Goal: Task Accomplishment & Management: Use online tool/utility

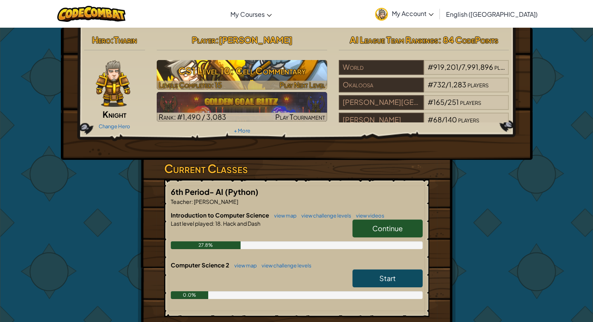
click at [206, 70] on h3 "CS1 Level 10: Cell Commentary" at bounding box center [242, 71] width 170 height 18
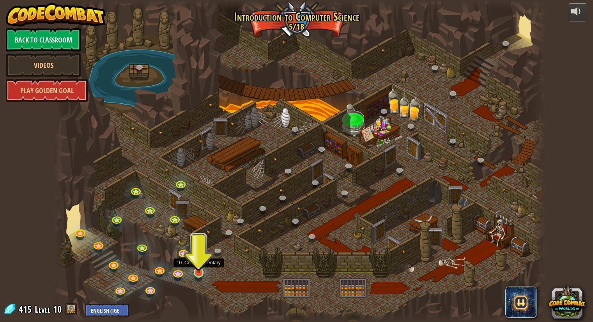
click at [195, 270] on img at bounding box center [198, 258] width 13 height 29
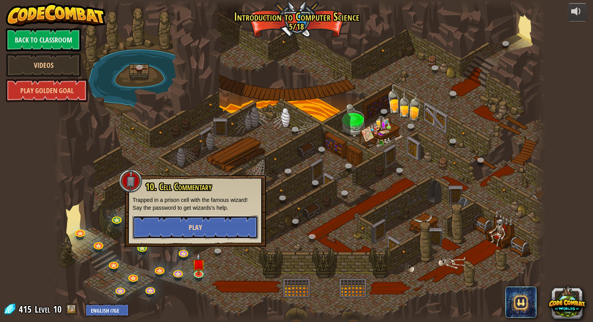
click at [163, 226] on button "Play" at bounding box center [196, 227] width 126 height 23
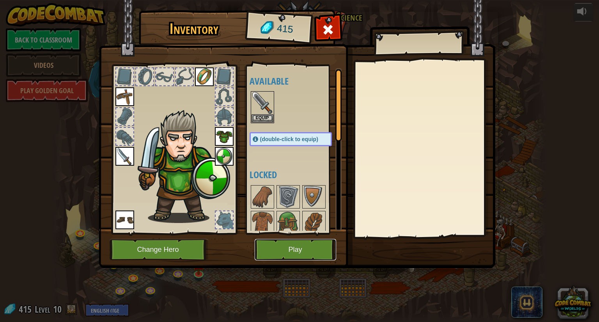
click at [285, 247] on button "Play" at bounding box center [295, 249] width 81 height 21
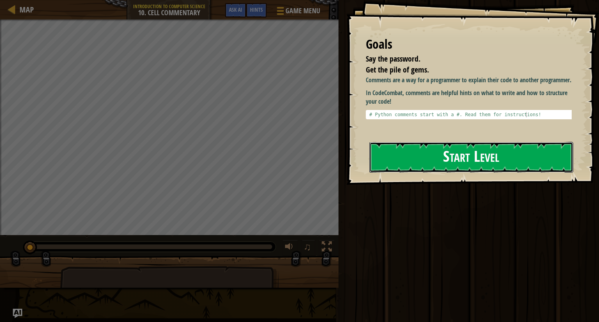
click at [395, 161] on button "Start Level" at bounding box center [471, 157] width 204 height 31
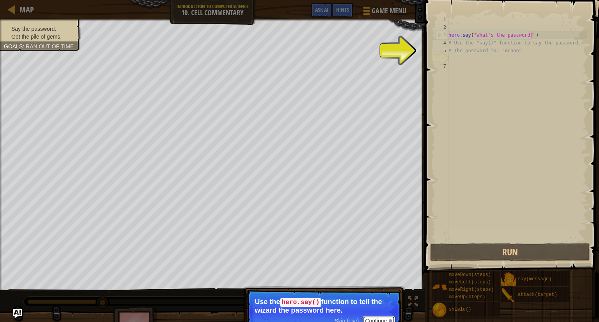
click at [377, 317] on button "Continue" at bounding box center [379, 321] width 32 height 10
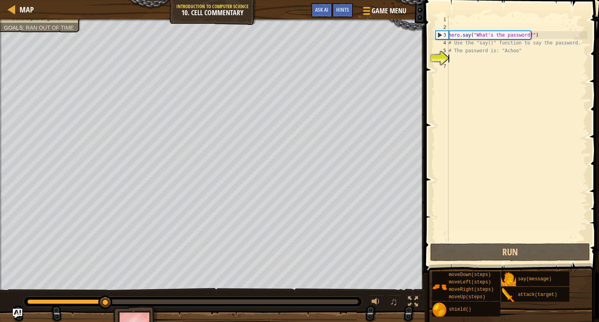
scroll to position [4, 0]
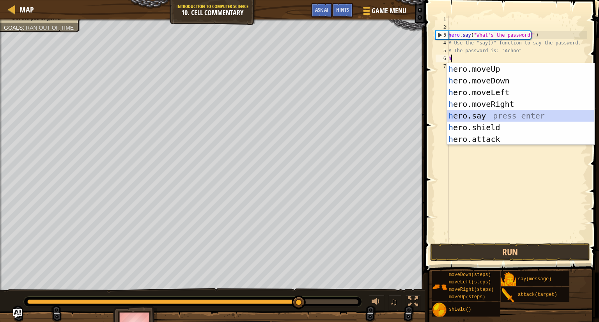
click at [460, 114] on div "h ero.moveUp press enter h ero.moveDown press enter h ero.moveLeft press enter …" at bounding box center [520, 115] width 147 height 105
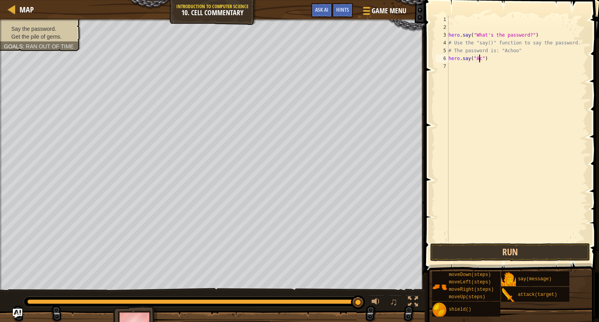
scroll to position [4, 2]
type textarea "hero.say("Achoo")"
click at [456, 65] on div "hero . say ( "What's the password?" ) # Use the "say()" function to say the pas…" at bounding box center [517, 137] width 140 height 242
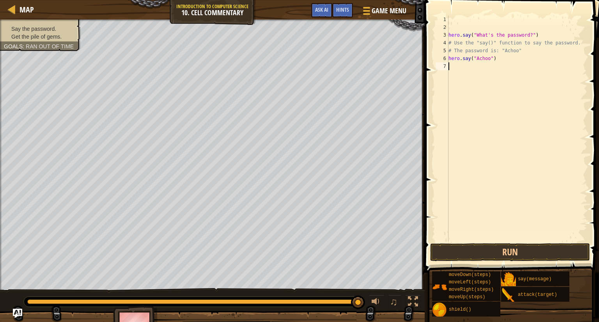
type textarea "h"
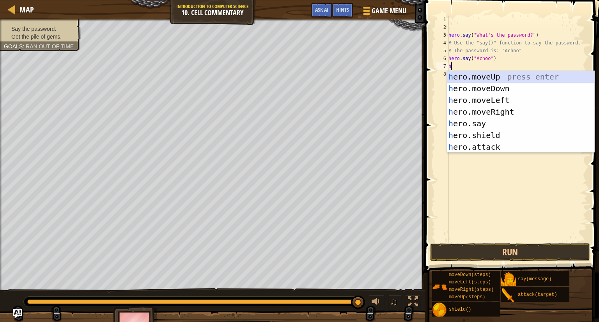
click at [472, 78] on div "h ero.moveUp press enter h ero.moveDown press enter h ero.moveLeft press enter …" at bounding box center [520, 123] width 147 height 105
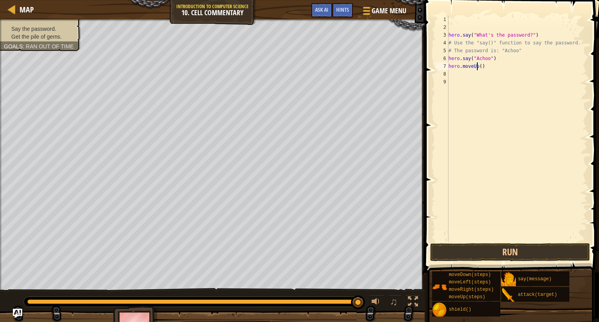
click at [478, 66] on div "hero . say ( "What's the password?" ) # Use the "say()" function to say the pas…" at bounding box center [517, 137] width 140 height 242
click at [479, 66] on div "hero . say ( "What's the password?" ) # Use the "say()" function to say the pas…" at bounding box center [517, 137] width 140 height 242
type textarea "hero.moveUp(2)"
click at [535, 246] on button "Run" at bounding box center [510, 252] width 160 height 18
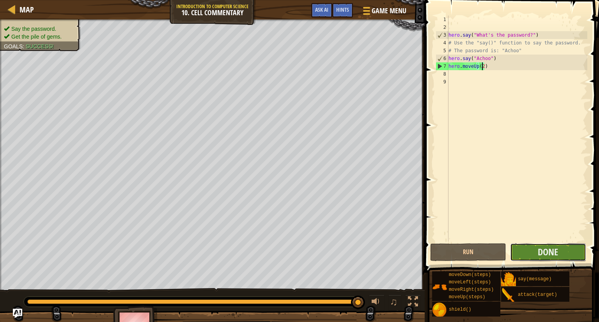
click at [533, 256] on button "Done" at bounding box center [548, 252] width 76 height 18
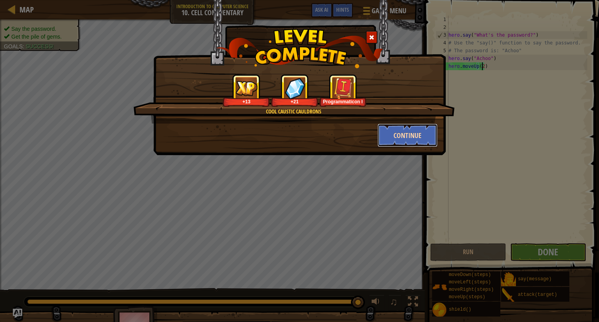
click at [419, 141] on button "Continue" at bounding box center [407, 135] width 60 height 23
